Goal: Task Accomplishment & Management: Manage account settings

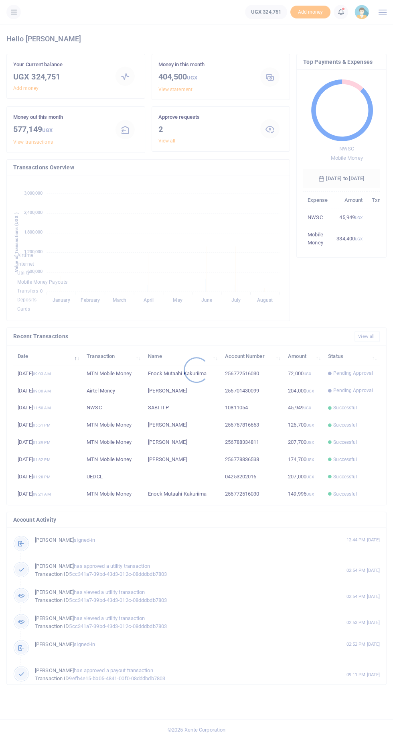
scroll to position [118, 77]
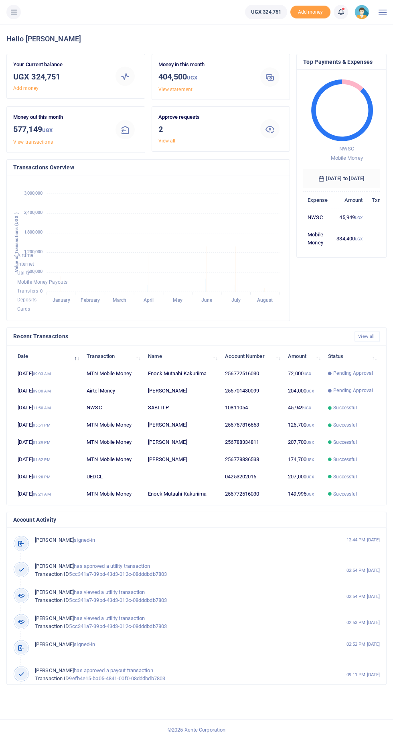
click at [17, 12] on icon at bounding box center [14, 12] width 8 height 9
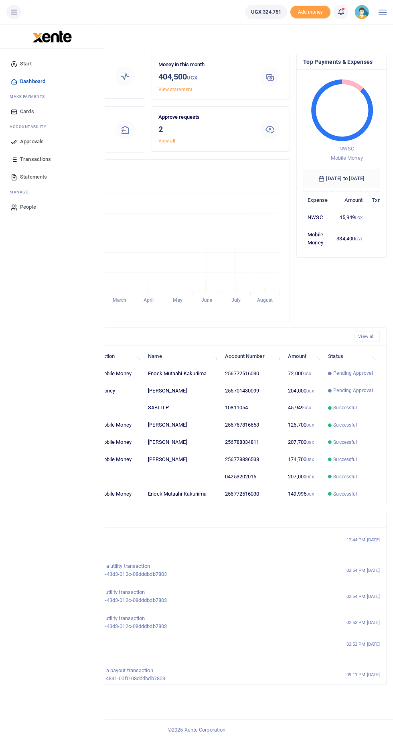
click at [49, 141] on link "Approvals" at bounding box center [51, 142] width 91 height 18
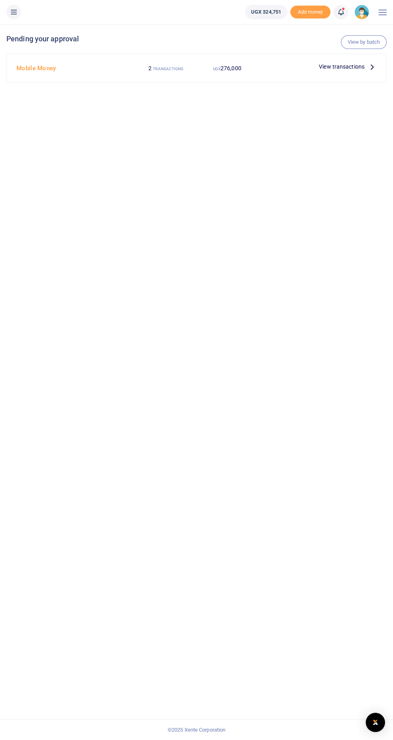
click at [370, 66] on icon at bounding box center [372, 66] width 9 height 9
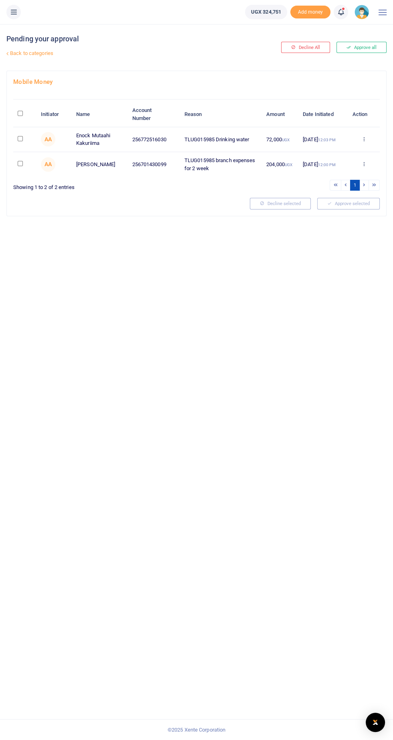
click at [20, 137] on input "checkbox" at bounding box center [20, 138] width 5 height 5
checkbox input "true"
click at [21, 161] on input "checkbox" at bounding box center [20, 163] width 5 height 5
checkbox input "true"
click at [364, 200] on button "Approve selected (2)" at bounding box center [346, 203] width 68 height 11
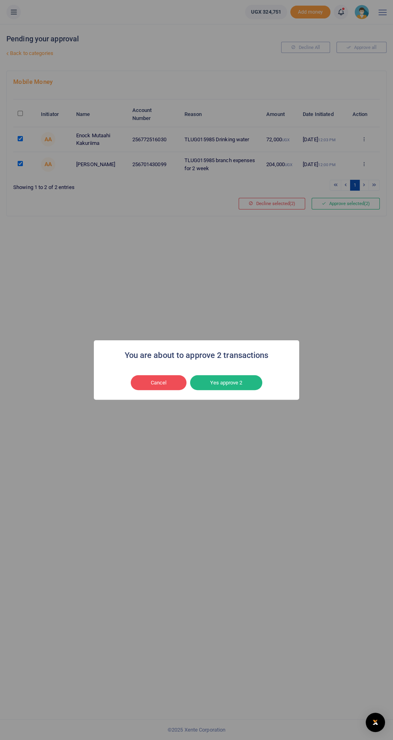
click at [233, 381] on button "Yes approve 2" at bounding box center [226, 382] width 72 height 15
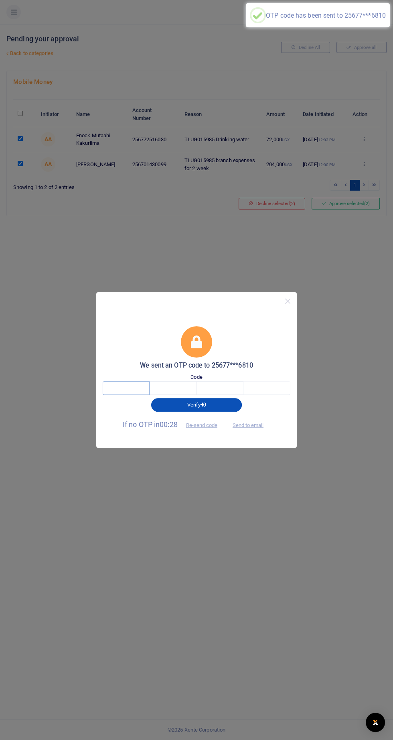
click at [124, 390] on input "text" at bounding box center [126, 388] width 47 height 14
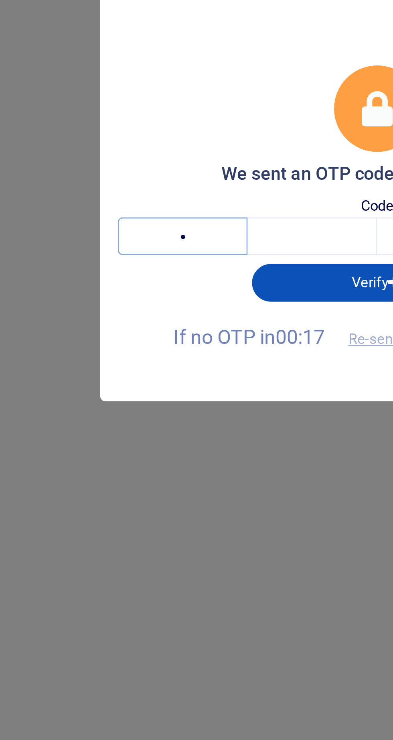
type input "9"
type input "1"
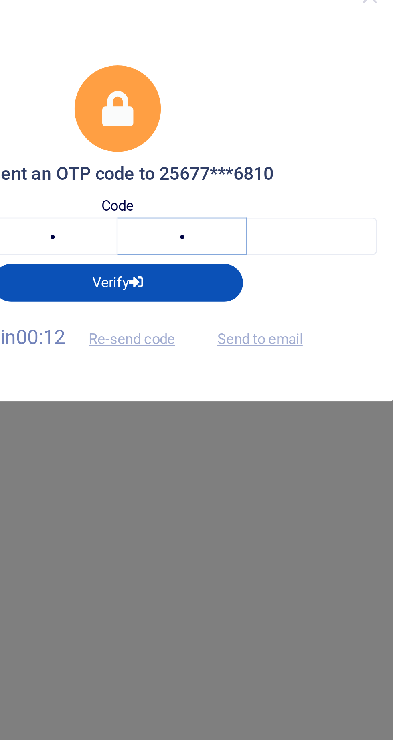
type input "2"
type input "8"
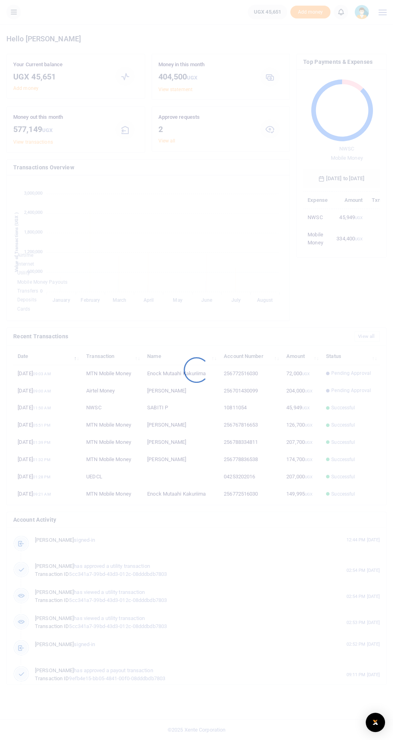
scroll to position [0, 0]
